Goal: Find contact information: Find contact information

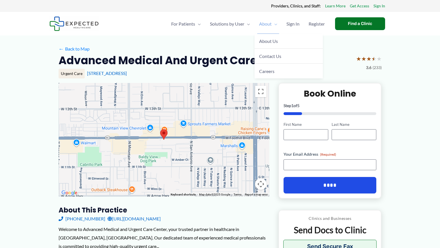
click at [272, 22] on span "Menu Toggle" at bounding box center [275, 24] width 6 height 20
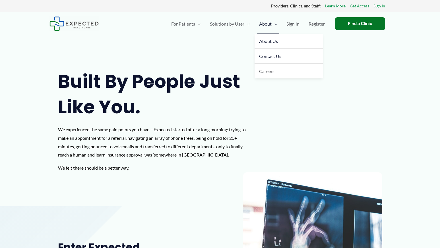
click at [264, 55] on span "Contact Us" at bounding box center [270, 55] width 22 height 5
